Goal: Transaction & Acquisition: Book appointment/travel/reservation

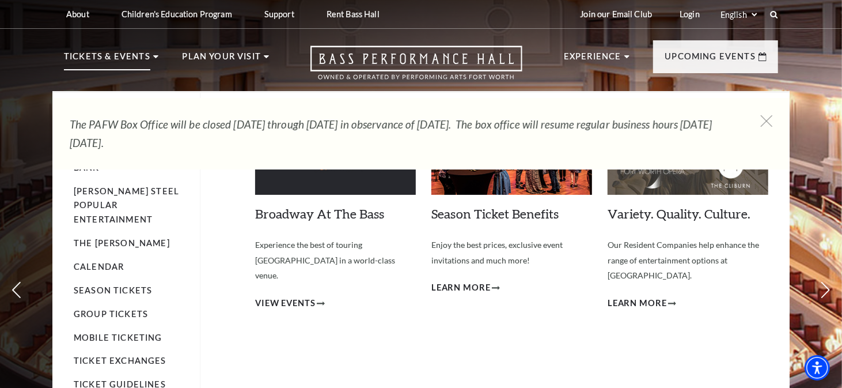
click at [147, 59] on p "Tickets & Events" at bounding box center [107, 60] width 86 height 21
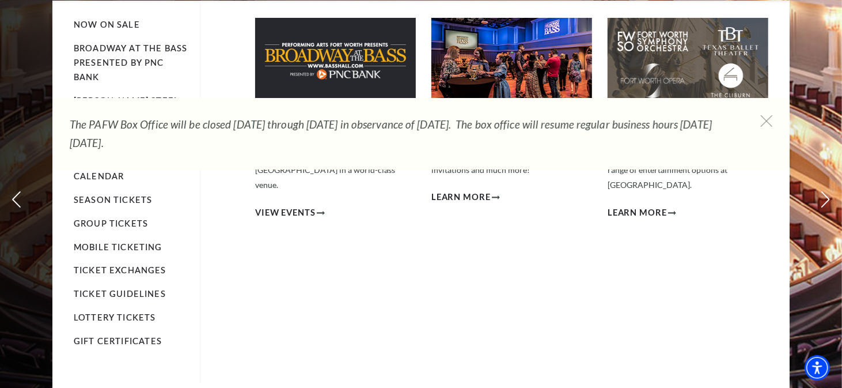
scroll to position [58, 0]
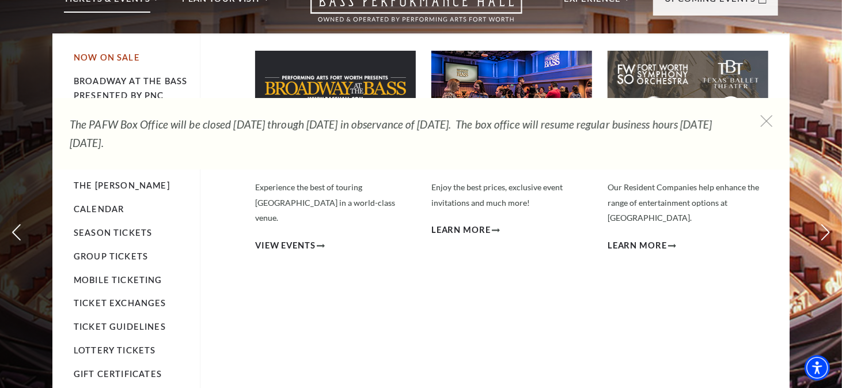
click at [97, 56] on link "Now On Sale" at bounding box center [107, 57] width 66 height 10
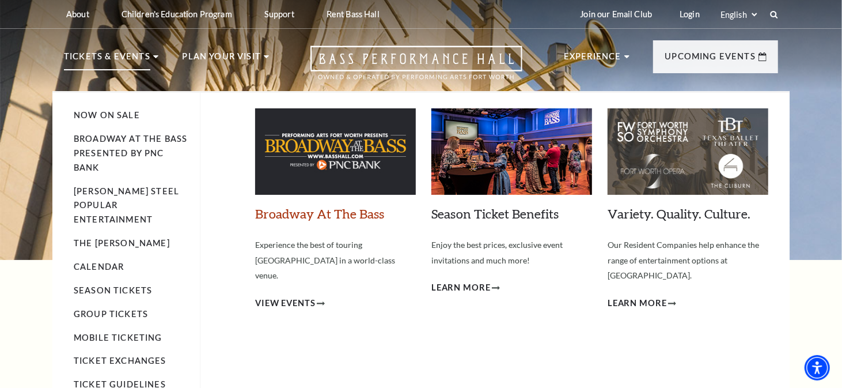
click at [336, 211] on link "Broadway At The Bass" at bounding box center [319, 214] width 129 height 16
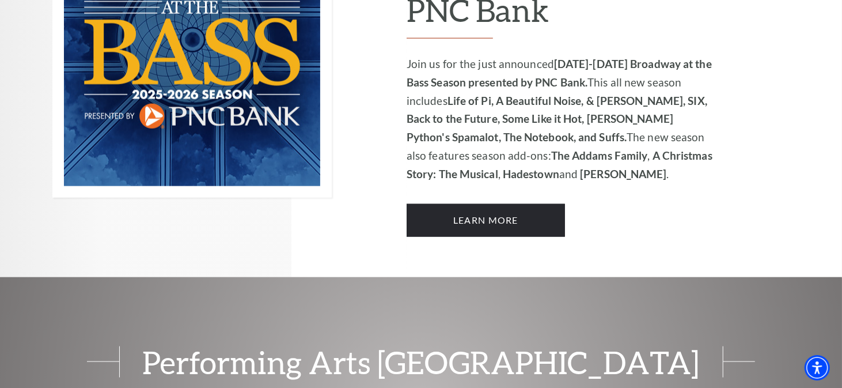
scroll to position [906, 0]
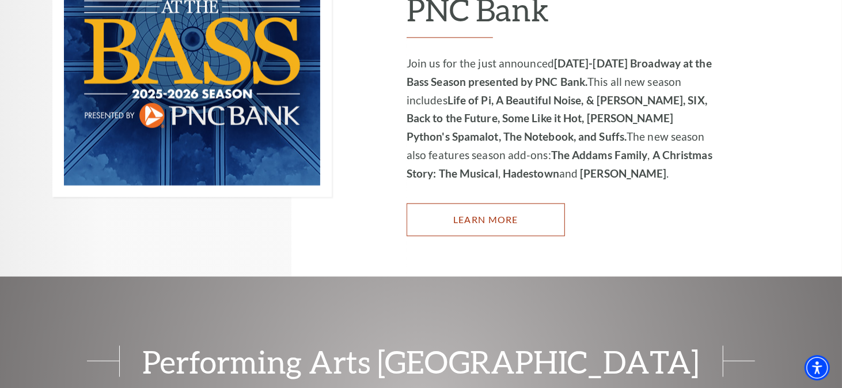
click at [472, 207] on link "Learn More" at bounding box center [486, 219] width 158 height 32
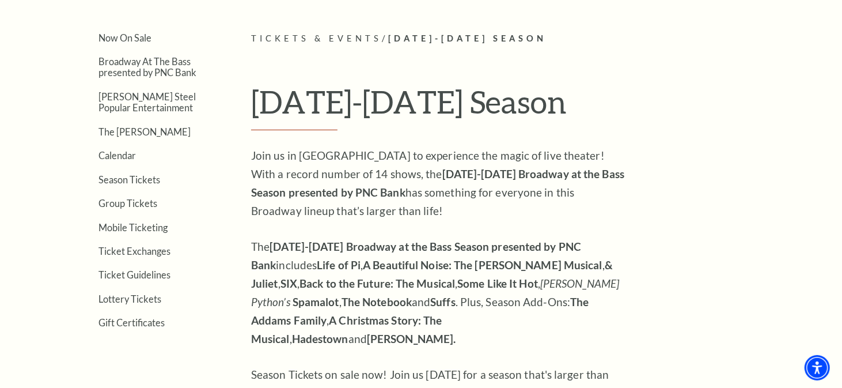
scroll to position [228, 0]
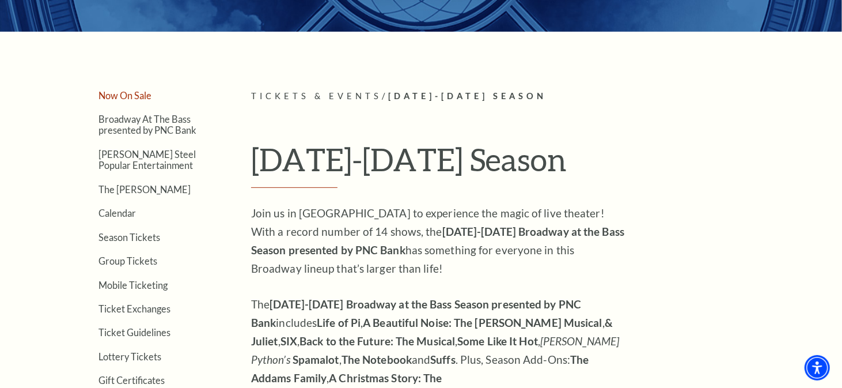
click at [135, 93] on link "Now On Sale" at bounding box center [125, 95] width 53 height 11
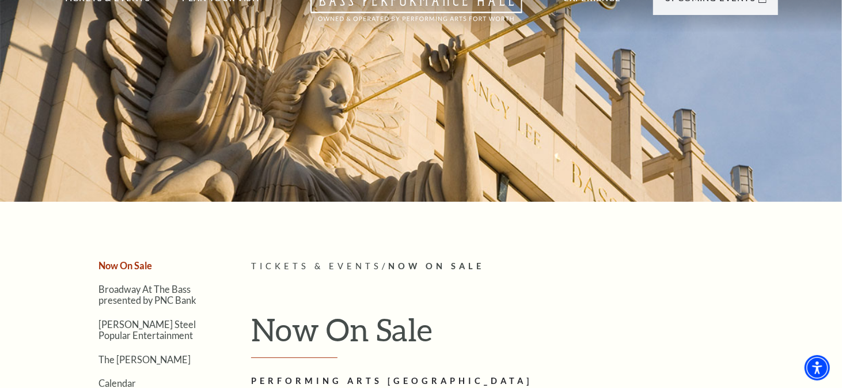
scroll to position [58, 0]
click at [167, 293] on link "Broadway At The Bass presented by PNC Bank" at bounding box center [148, 295] width 98 height 22
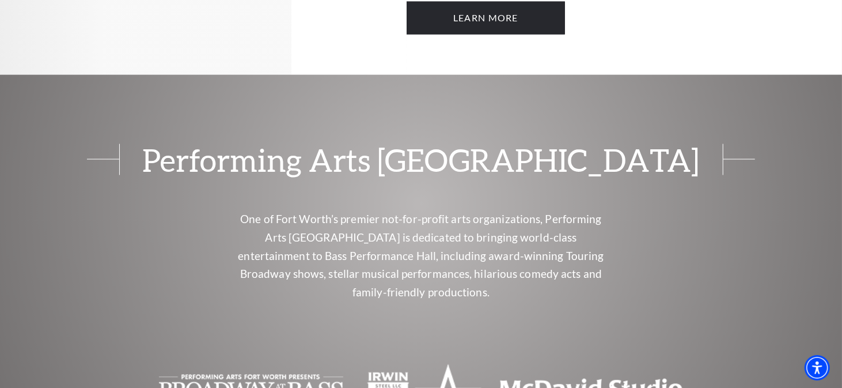
scroll to position [1095, 0]
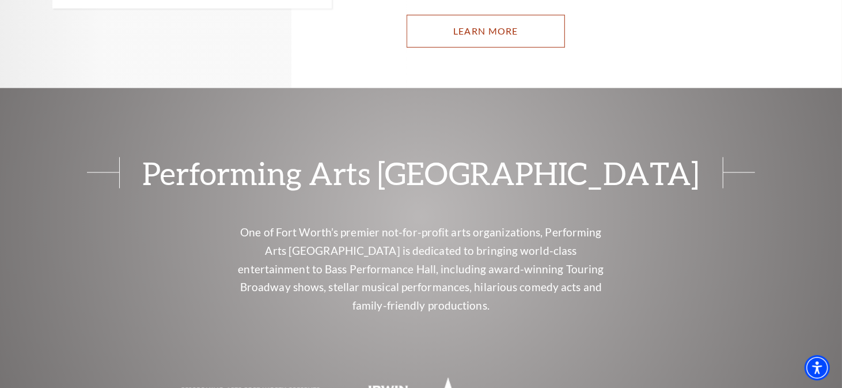
click at [453, 16] on link "Learn More" at bounding box center [486, 31] width 158 height 32
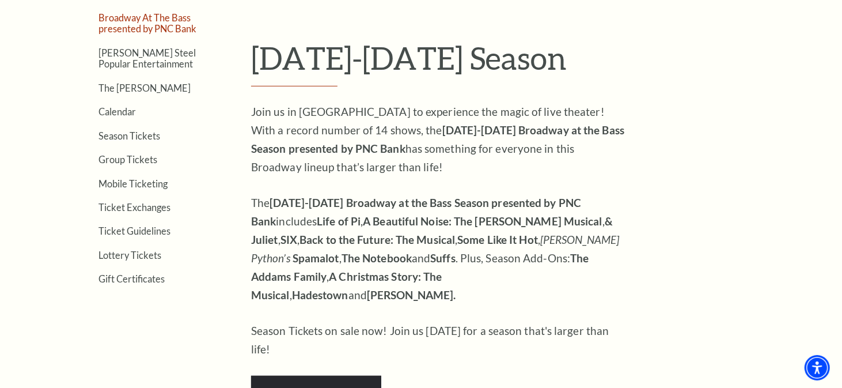
scroll to position [288, 0]
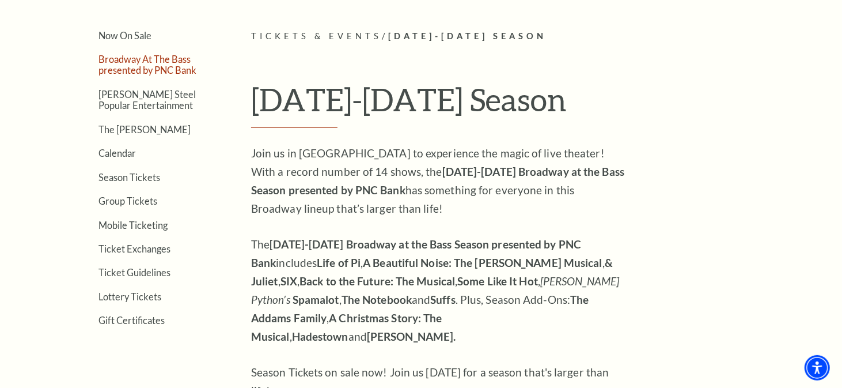
click at [135, 65] on link "Broadway At The Bass presented by PNC Bank" at bounding box center [148, 65] width 98 height 22
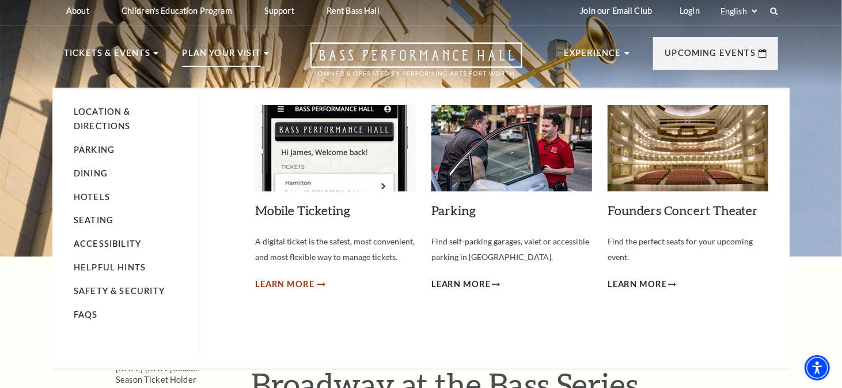
scroll to position [58, 0]
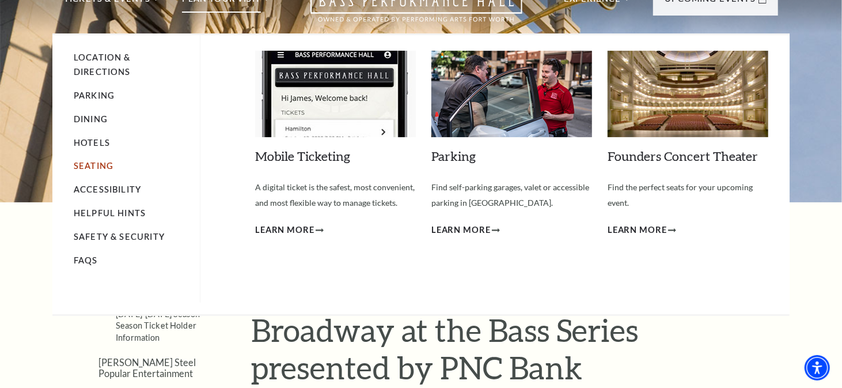
click at [103, 163] on link "Seating" at bounding box center [94, 166] width 40 height 10
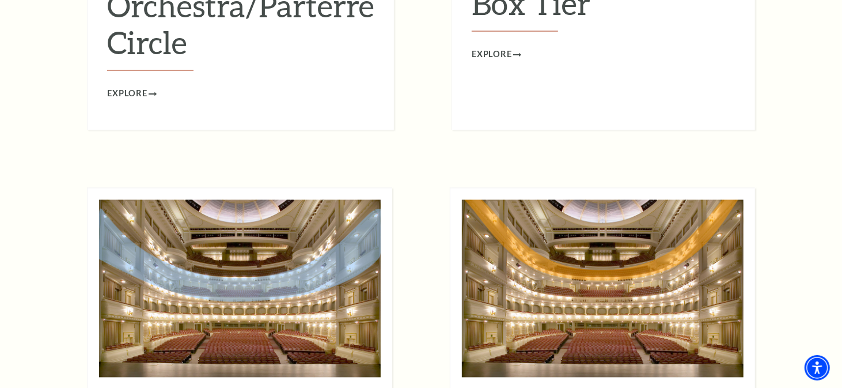
scroll to position [1383, 0]
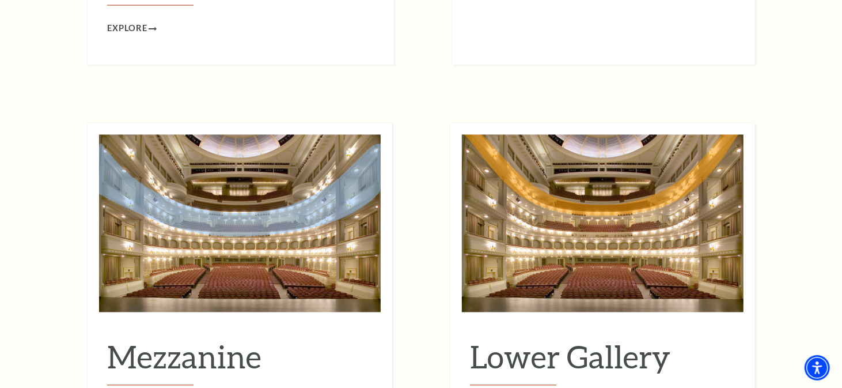
click at [261, 195] on img at bounding box center [240, 222] width 282 height 177
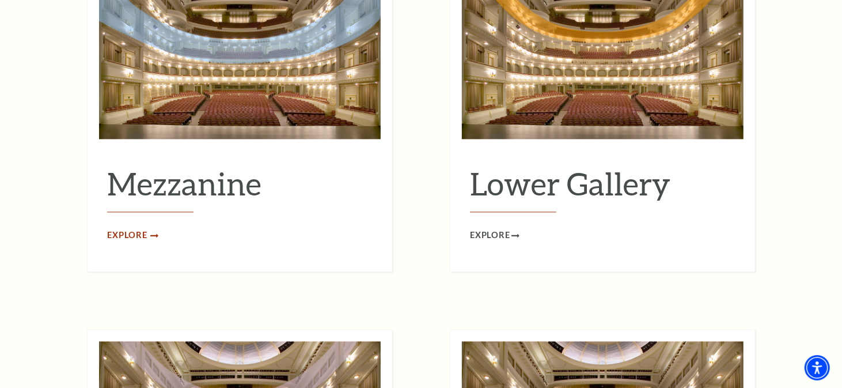
click at [138, 228] on span "Explore" at bounding box center [127, 235] width 40 height 14
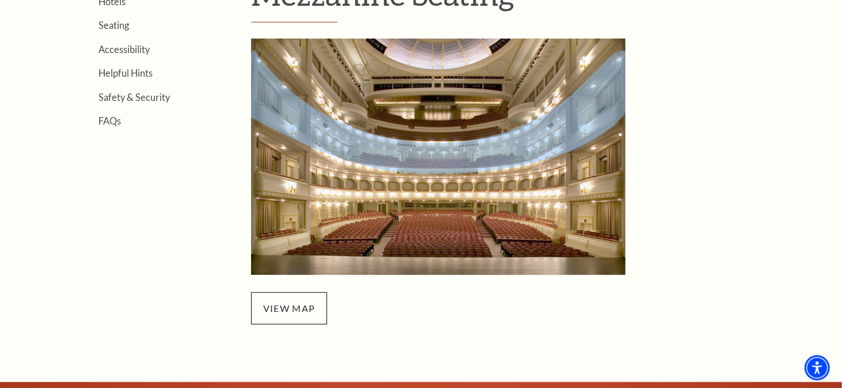
scroll to position [461, 0]
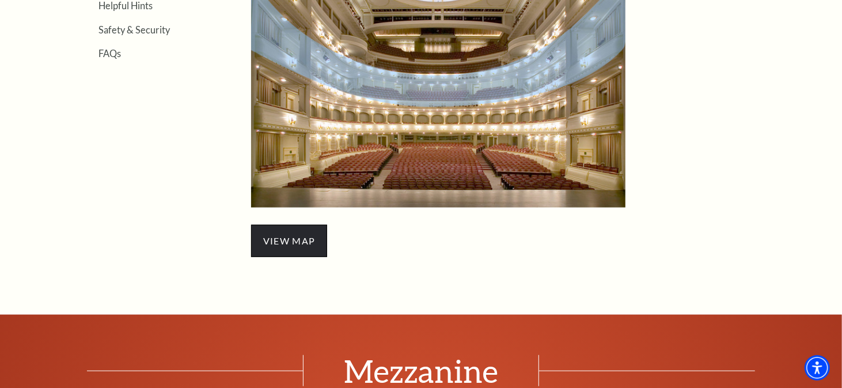
click at [292, 236] on span "view map" at bounding box center [289, 241] width 76 height 32
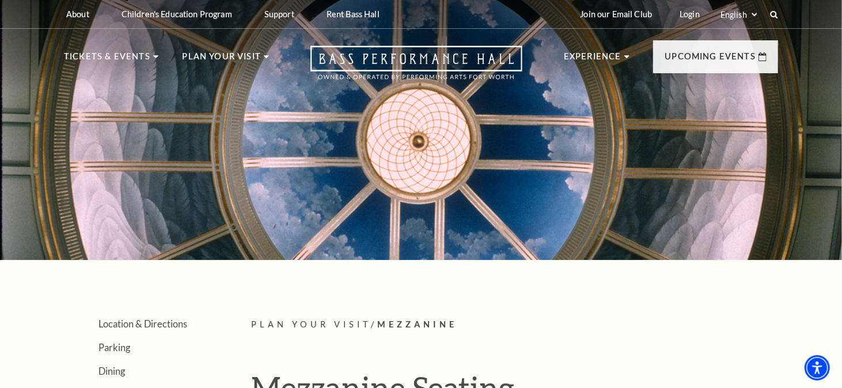
scroll to position [0, 0]
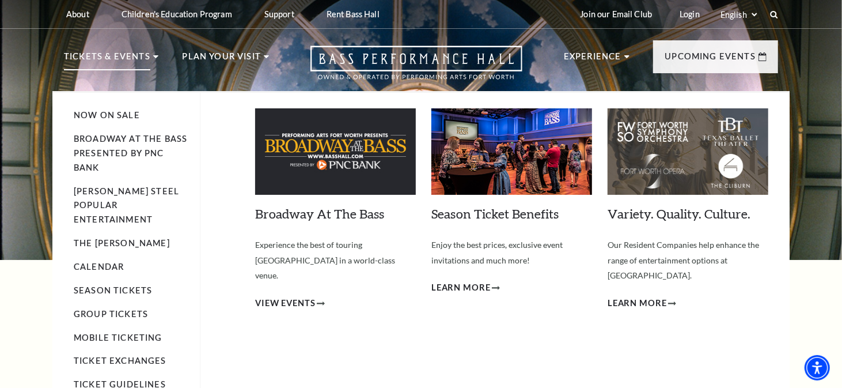
click at [102, 60] on p "Tickets & Events" at bounding box center [107, 60] width 86 height 21
click at [151, 57] on li "Tickets & Events Now On Sale Broadway At The Bass presented by PNC Bank Irwin S…" at bounding box center [111, 70] width 94 height 41
click at [119, 138] on link "Broadway At The Bass presented by PNC Bank" at bounding box center [131, 153] width 114 height 39
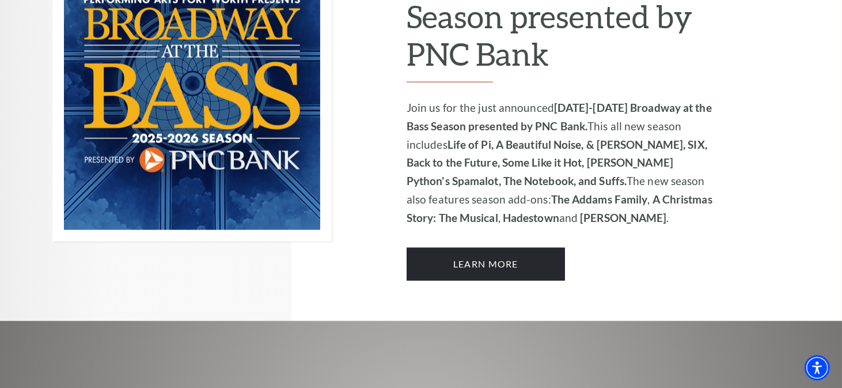
scroll to position [864, 0]
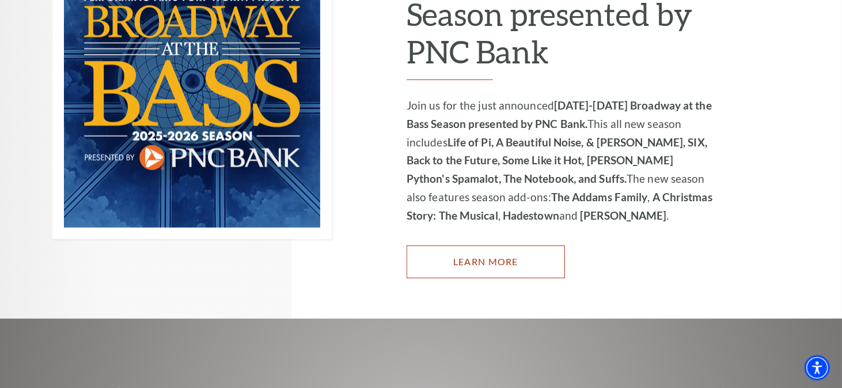
click at [478, 249] on link "Learn More" at bounding box center [486, 261] width 158 height 32
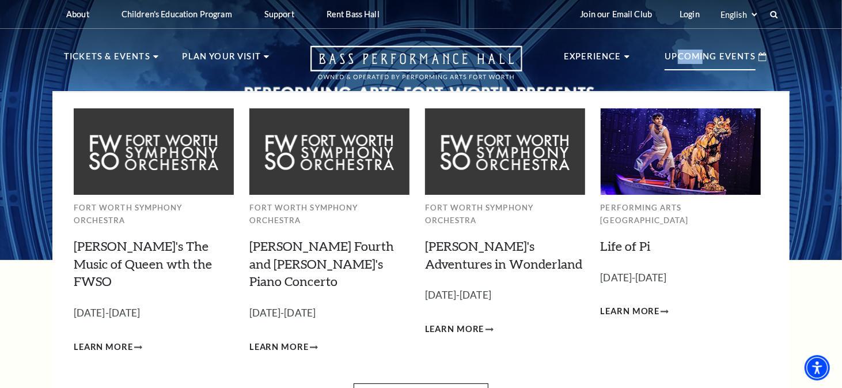
drag, startPoint x: 705, startPoint y: 58, endPoint x: 682, endPoint y: 84, distance: 34.7
click at [682, 84] on li "Upcoming Events Fort Worth Symphony Orchestra [PERSON_NAME]'s The Music of Quee…" at bounding box center [715, 65] width 125 height 51
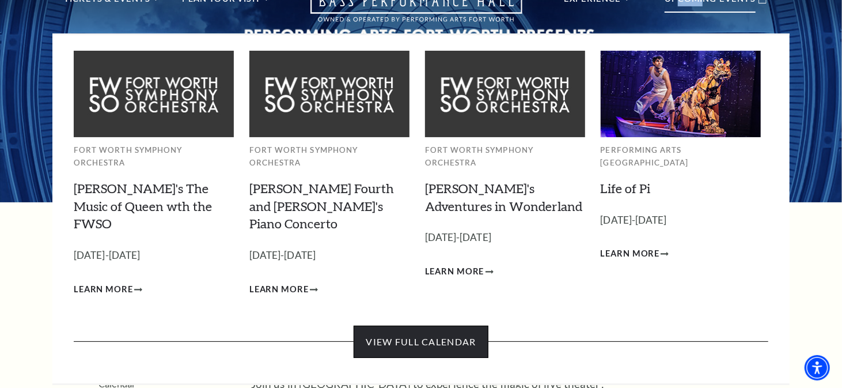
click at [432, 326] on link "View Full Calendar" at bounding box center [421, 342] width 134 height 32
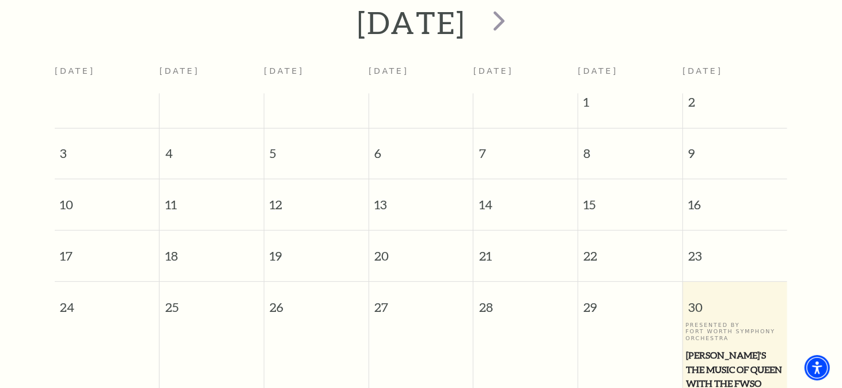
scroll to position [159, 0]
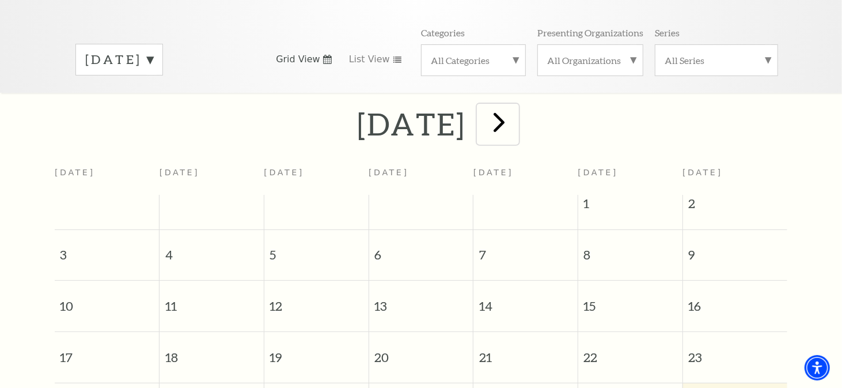
click at [516, 111] on span "next" at bounding box center [499, 121] width 33 height 33
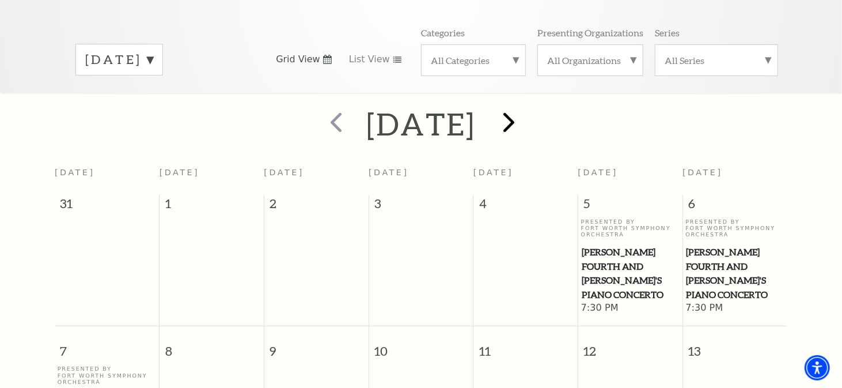
scroll to position [101, 0]
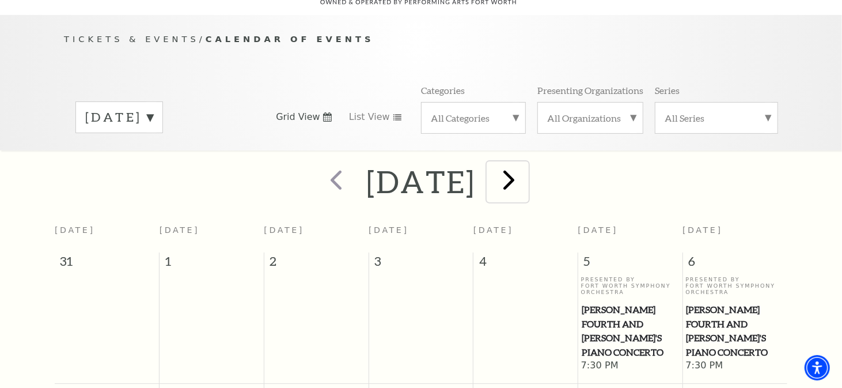
click at [525, 165] on span "next" at bounding box center [509, 179] width 33 height 33
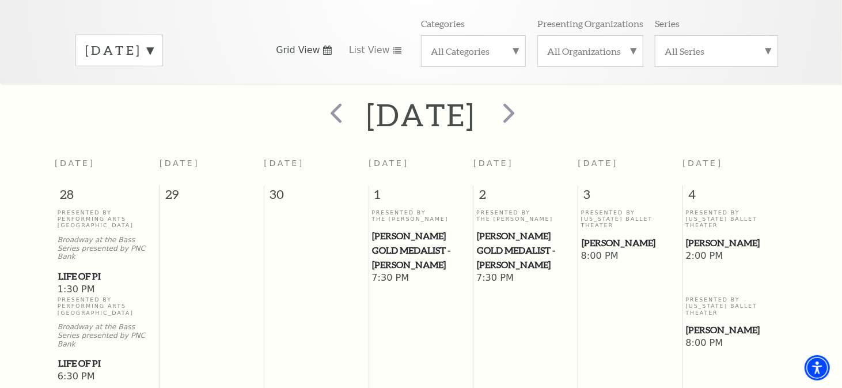
scroll to position [217, 0]
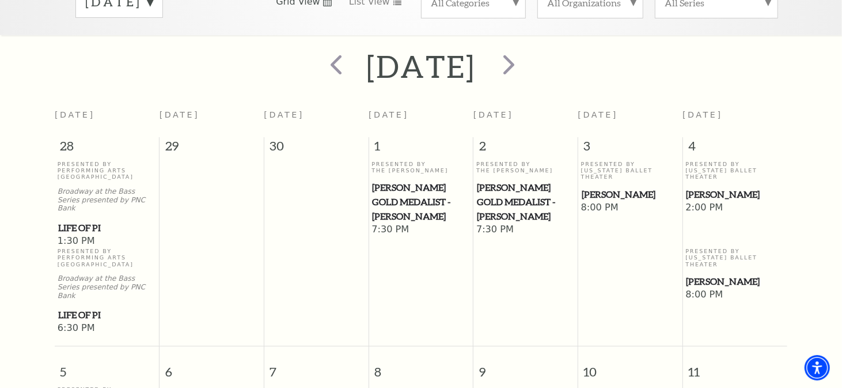
click at [608, 187] on span "[PERSON_NAME]" at bounding box center [630, 194] width 97 height 14
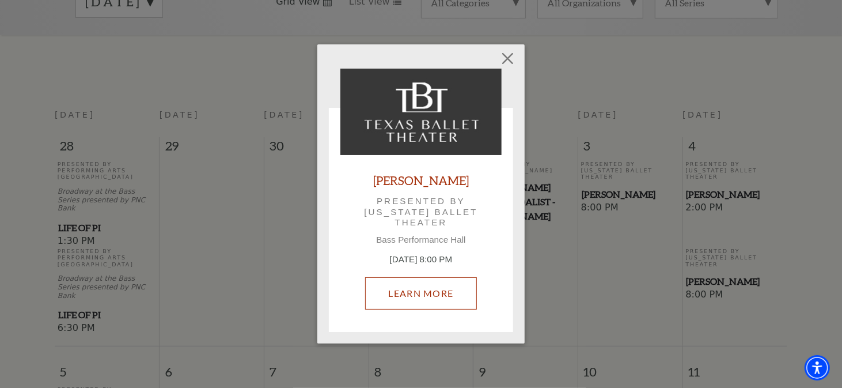
click at [422, 294] on link "Learn More" at bounding box center [421, 293] width 112 height 32
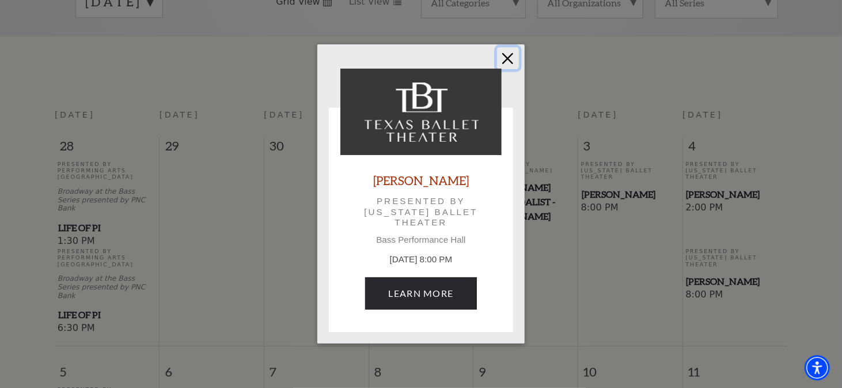
click at [508, 55] on button "Close" at bounding box center [508, 58] width 22 height 22
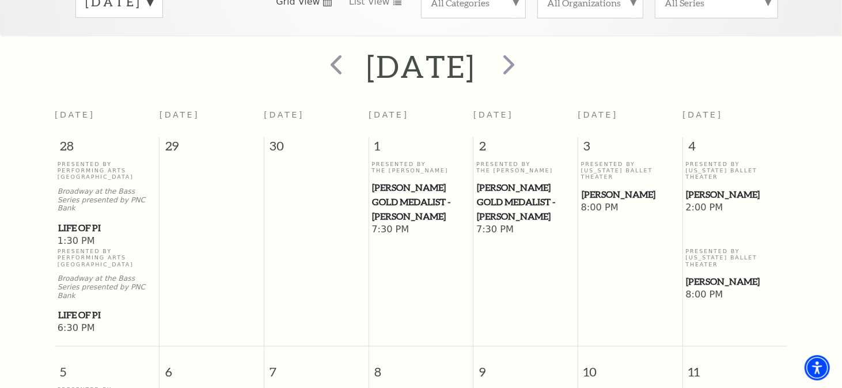
click at [709, 274] on span "[PERSON_NAME]" at bounding box center [735, 281] width 98 height 14
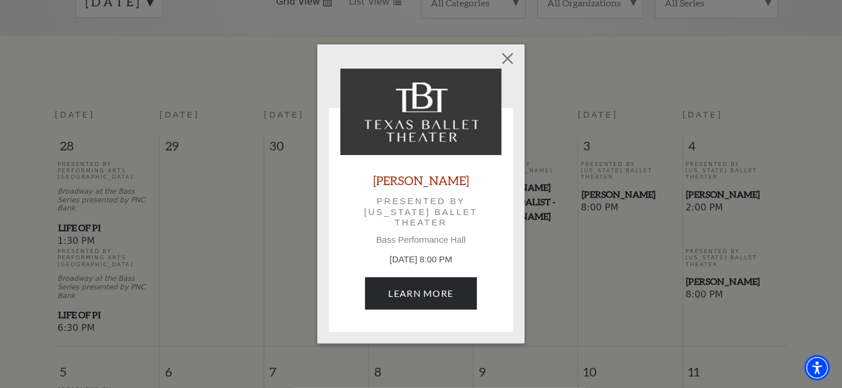
click at [405, 181] on link "[PERSON_NAME]" at bounding box center [421, 180] width 96 height 16
